Goal: Information Seeking & Learning: Learn about a topic

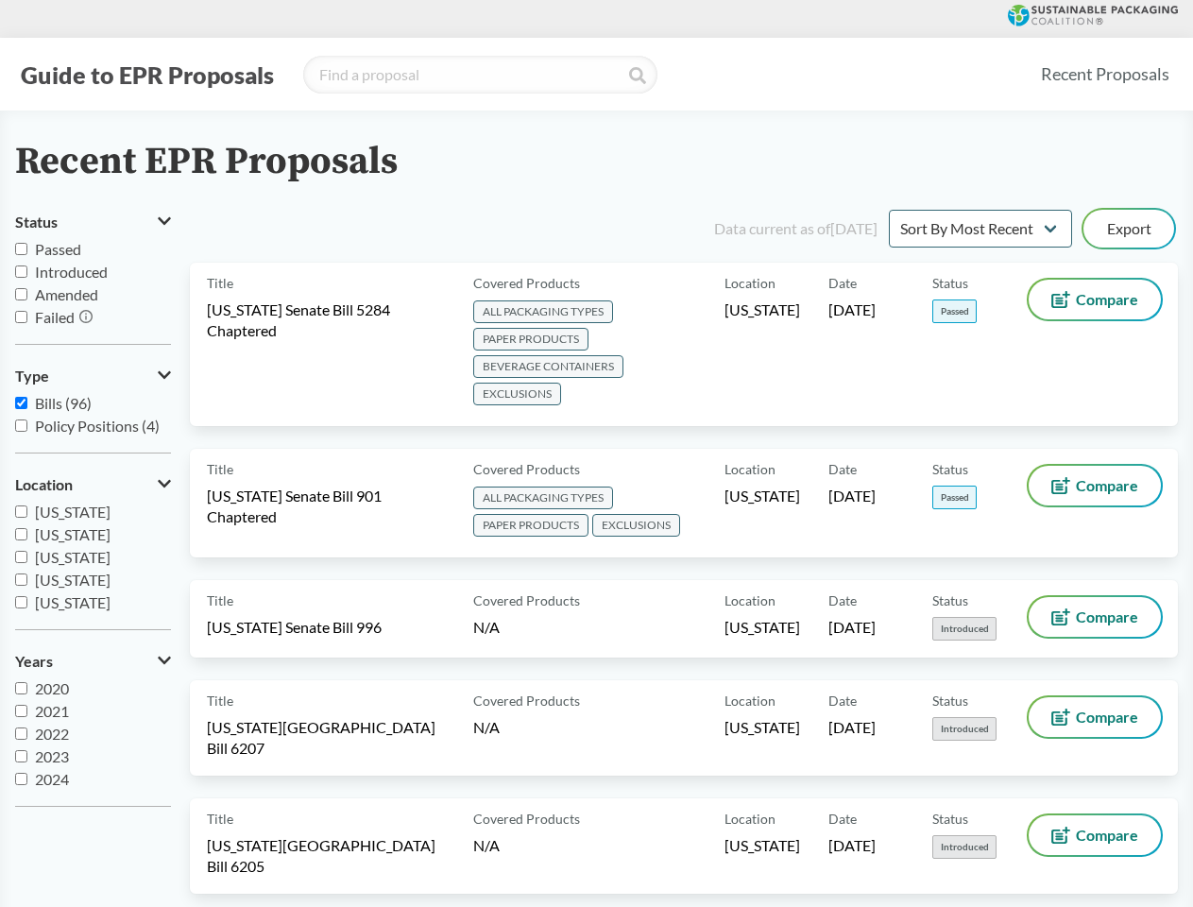
click at [146, 75] on button "Guide to EPR Proposals" at bounding box center [147, 75] width 264 height 30
click at [93, 222] on button "Status" at bounding box center [93, 222] width 156 height 32
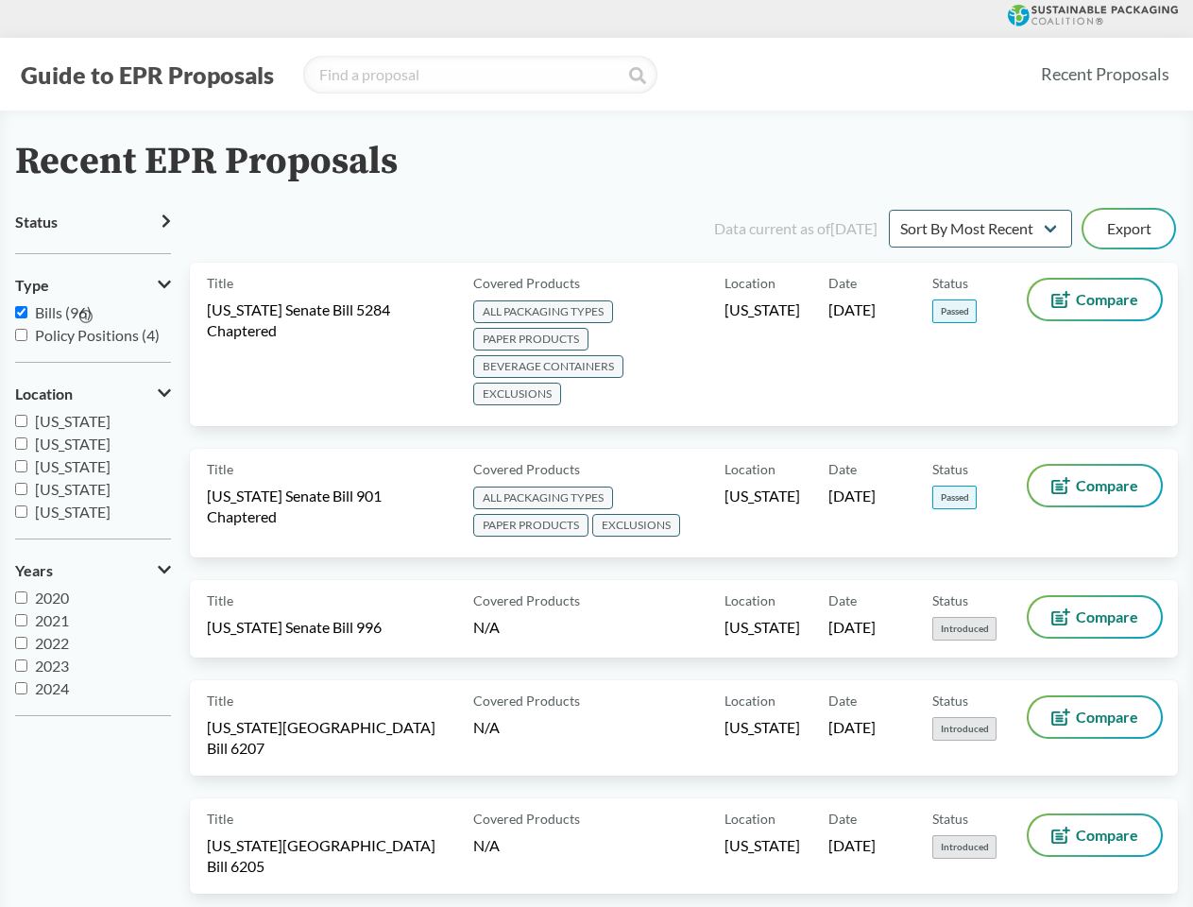
click at [87, 317] on icon at bounding box center [85, 316] width 13 height 13
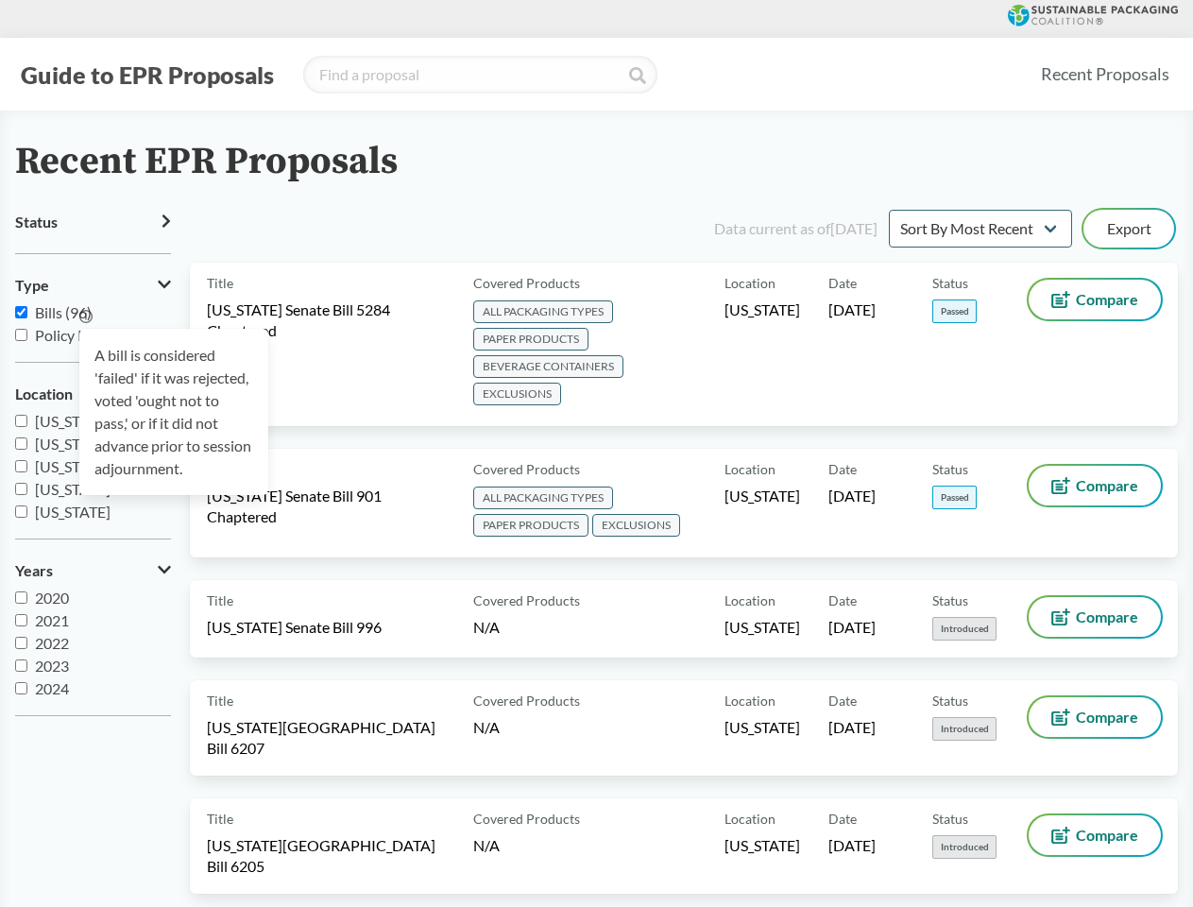
click at [93, 376] on div "A bill is considered 'failed' if it was rejected, voted 'ought not to pass,' or…" at bounding box center [173, 412] width 189 height 166
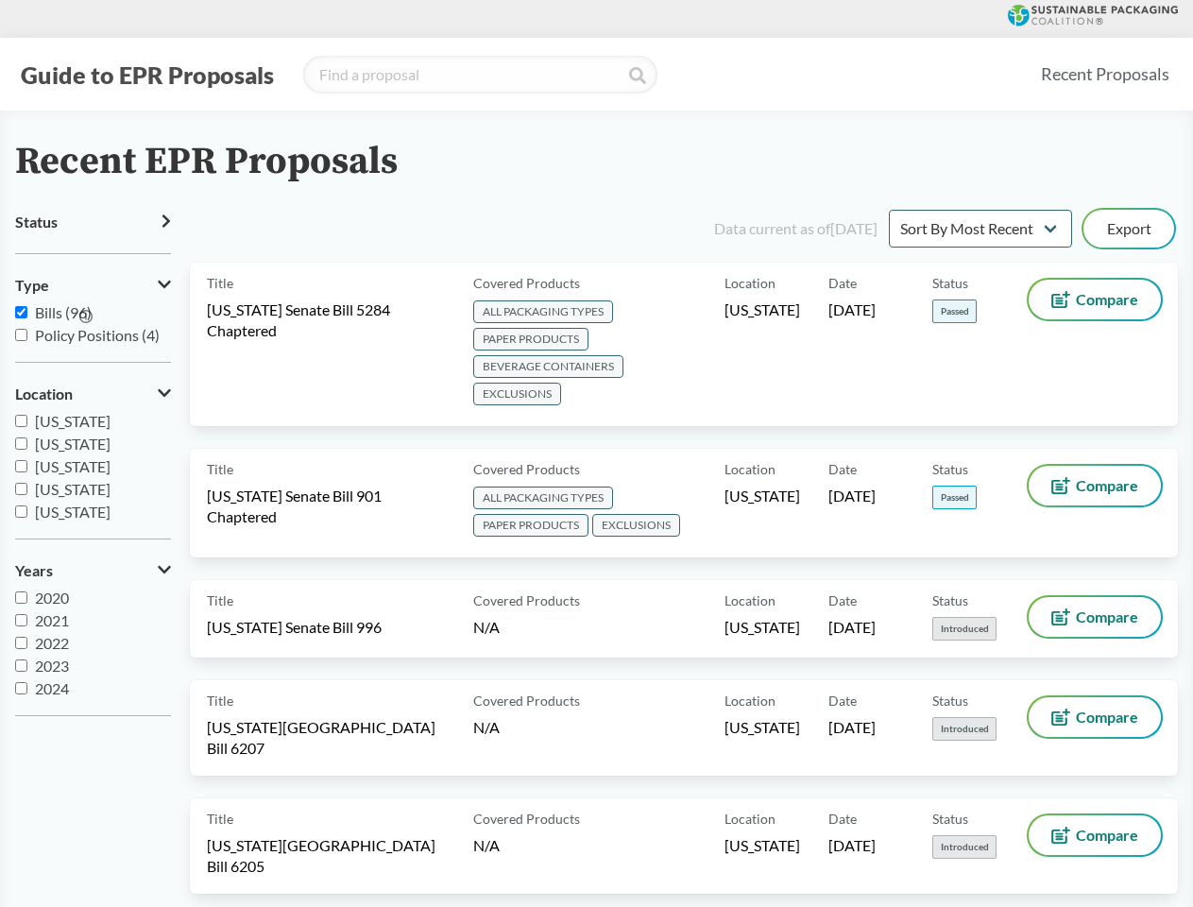
click at [93, 485] on span "[US_STATE]" at bounding box center [73, 489] width 76 height 18
click at [27, 485] on input "[US_STATE]" at bounding box center [21, 489] width 12 height 12
checkbox input "true"
click at [93, 661] on label "2023" at bounding box center [93, 666] width 156 height 23
click at [27, 661] on input "2023" at bounding box center [21, 665] width 12 height 12
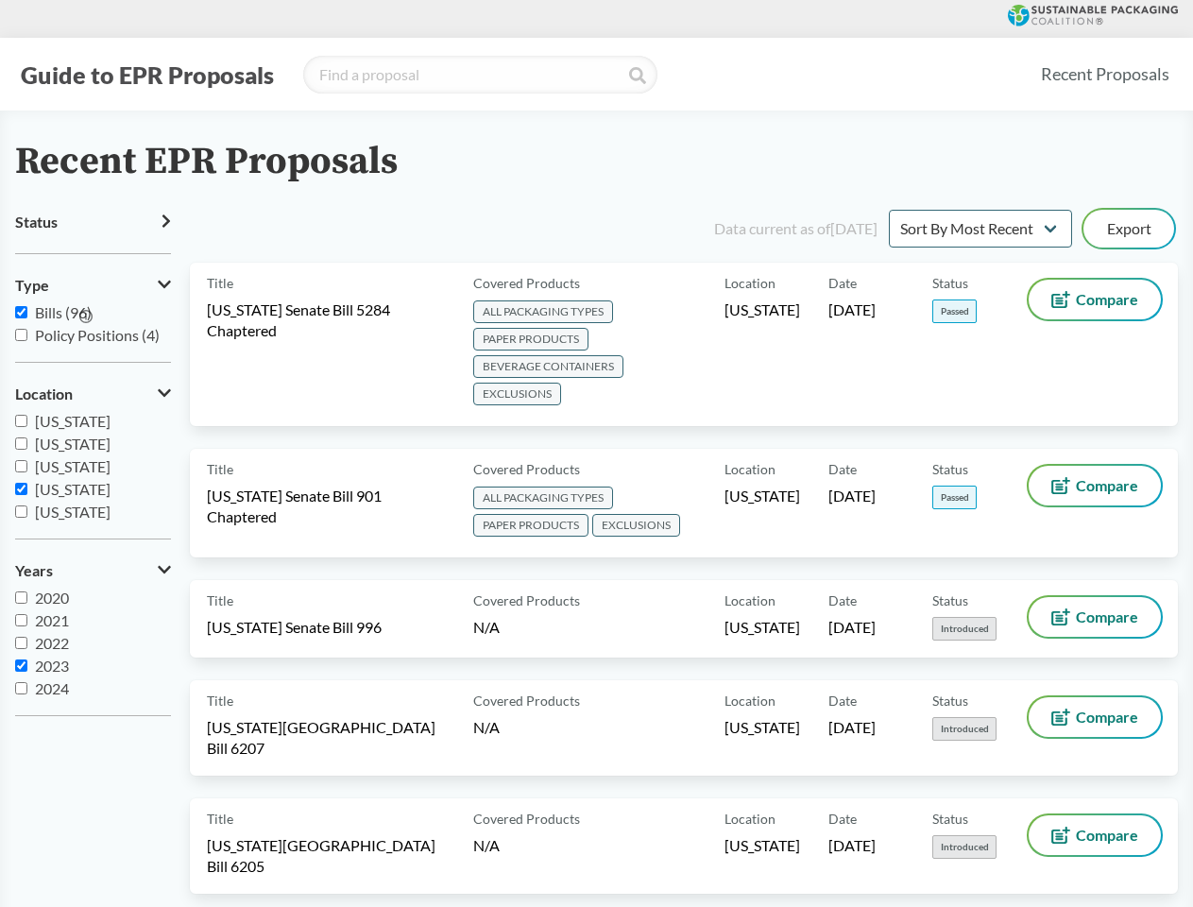
checkbox input "true"
